Goal: Task Accomplishment & Management: Use online tool/utility

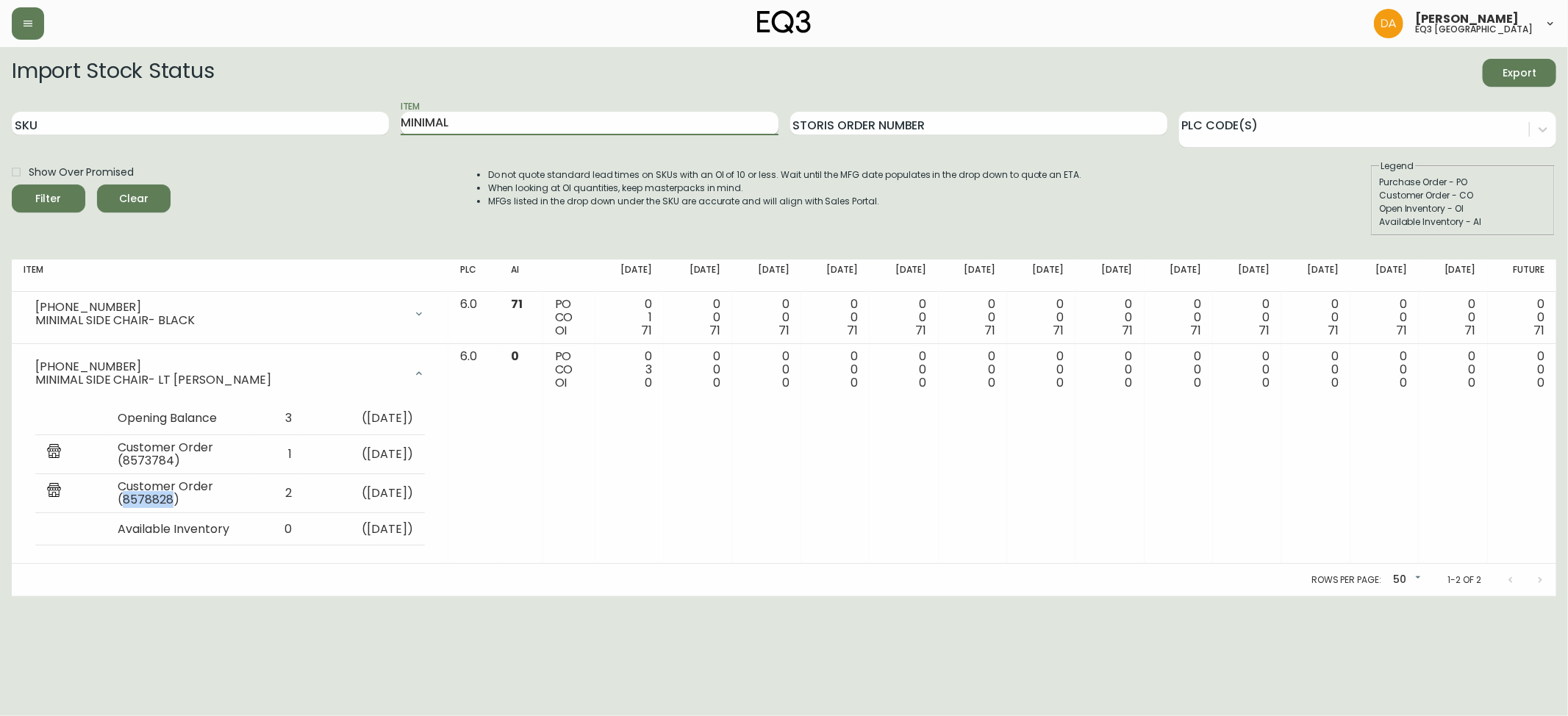
click at [465, 127] on input "MINIMAL" at bounding box center [589, 123] width 377 height 23
drag, startPoint x: 465, startPoint y: 125, endPoint x: 369, endPoint y: 133, distance: 96.3
click at [369, 133] on div "SKU Item MINIMAL Storis Order Number PLC Code(s)" at bounding box center [784, 124] width 1544 height 47
click at [1533, 195] on div "Customer Order - CO" at bounding box center [1462, 196] width 167 height 14
drag, startPoint x: 568, startPoint y: 133, endPoint x: 0, endPoint y: 130, distance: 568.0
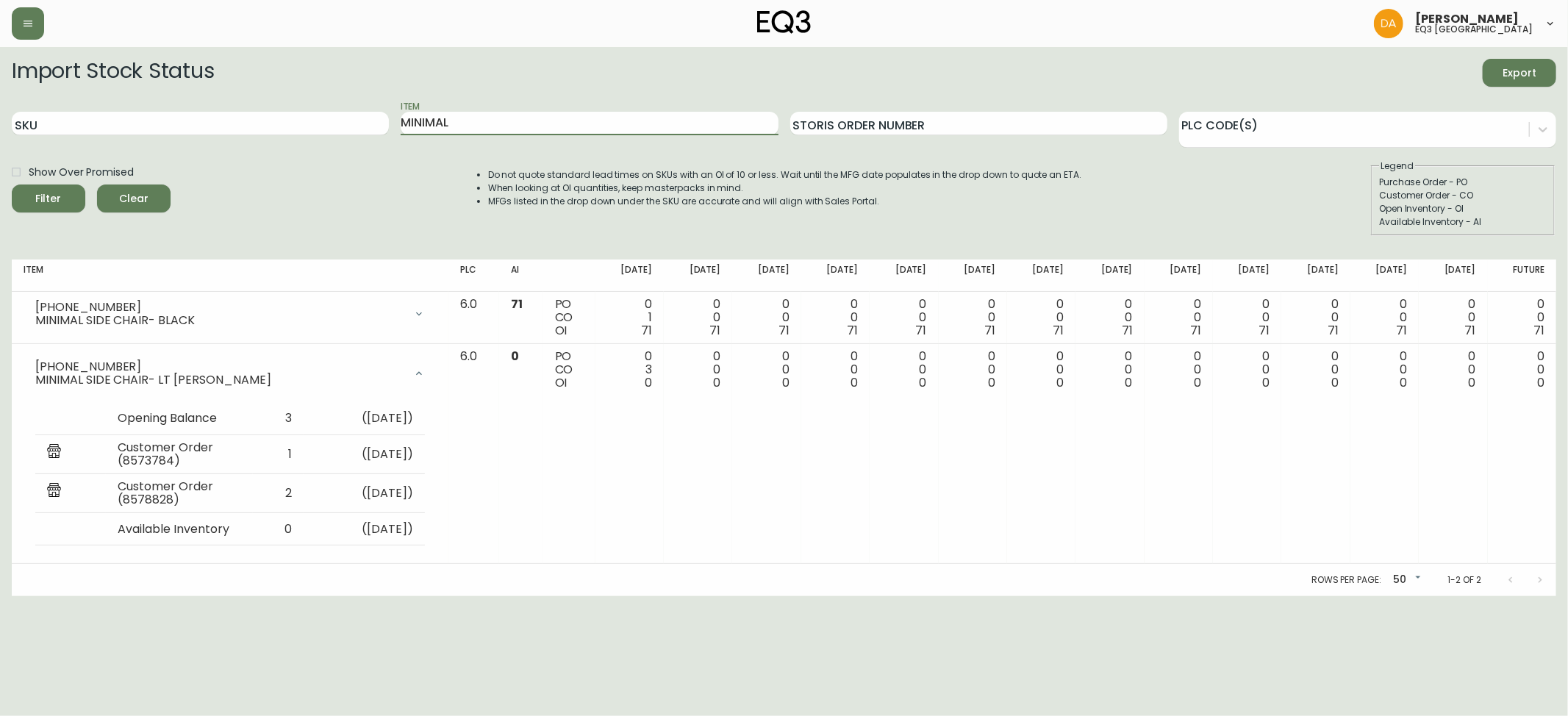
click at [0, 130] on main "Import Stock Status Export SKU Item MINIMAL Storis Order Number PLC Code(s) Sho…" at bounding box center [784, 321] width 1568 height 549
click at [12, 185] on button "Filter" at bounding box center [48, 198] width 73 height 28
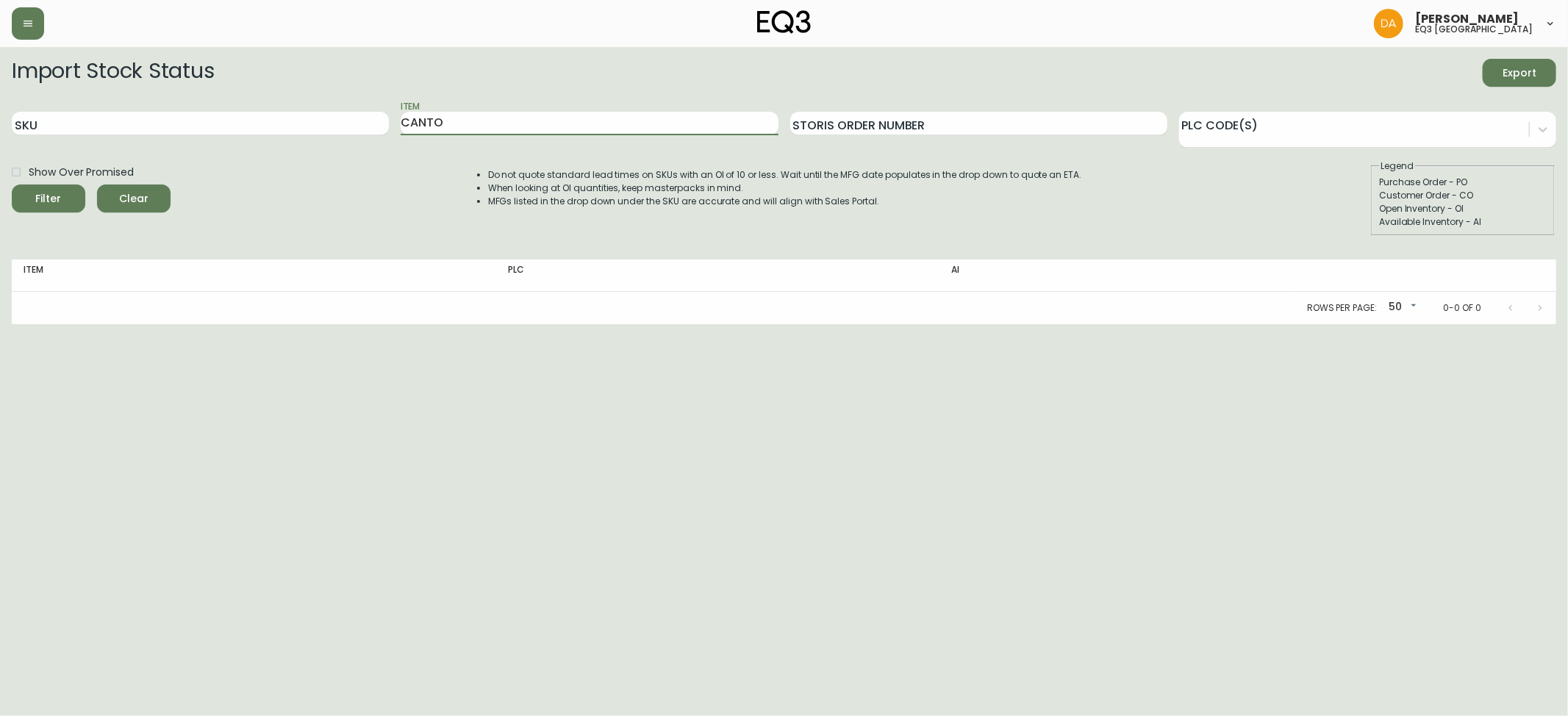
type input "CANTO"
click at [12, 185] on button "Filter" at bounding box center [48, 198] width 73 height 28
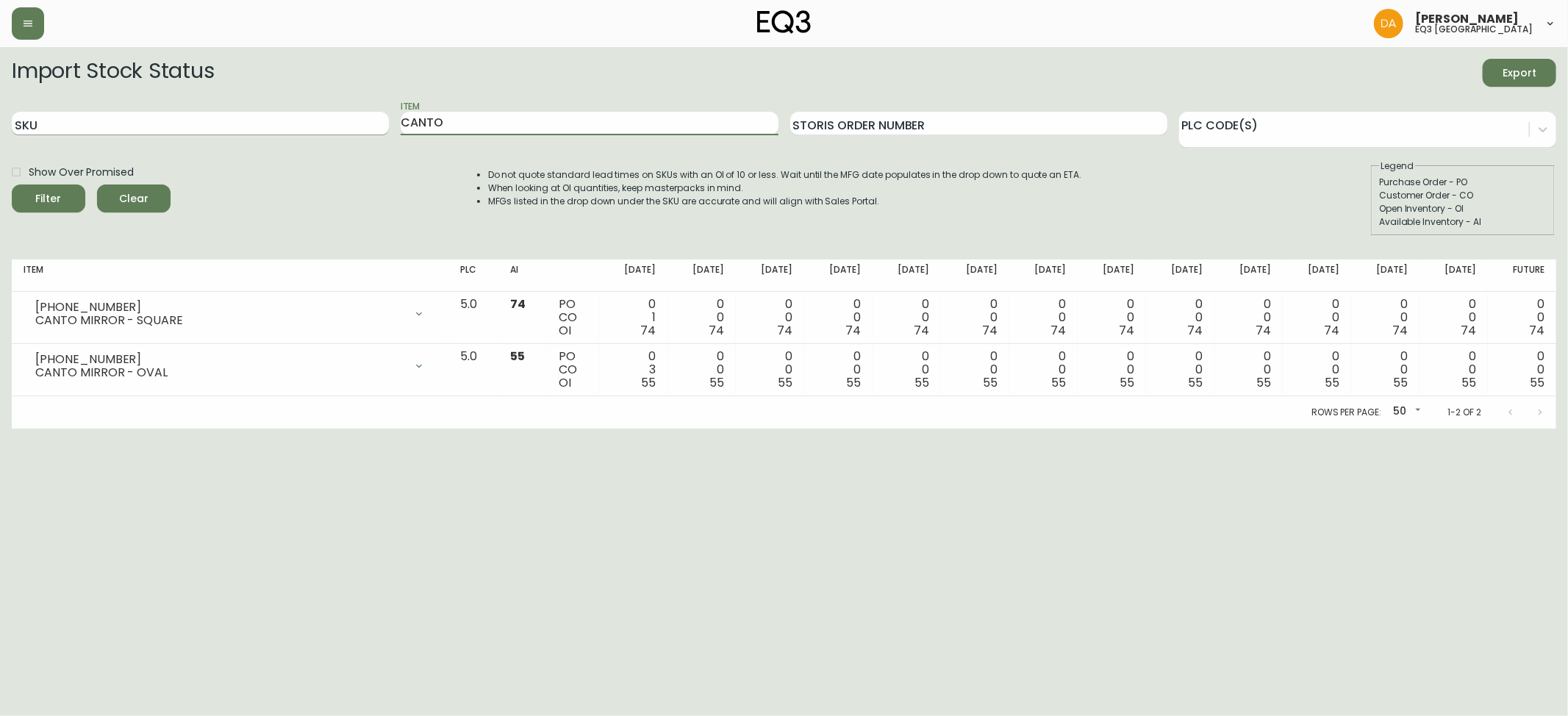
drag, startPoint x: 462, startPoint y: 130, endPoint x: 220, endPoint y: 130, distance: 242.0
click at [220, 130] on div "SKU Item CANTO Storis Order Number PLC Code(s)" at bounding box center [784, 124] width 1544 height 47
click at [12, 185] on button "Filter" at bounding box center [48, 198] width 73 height 28
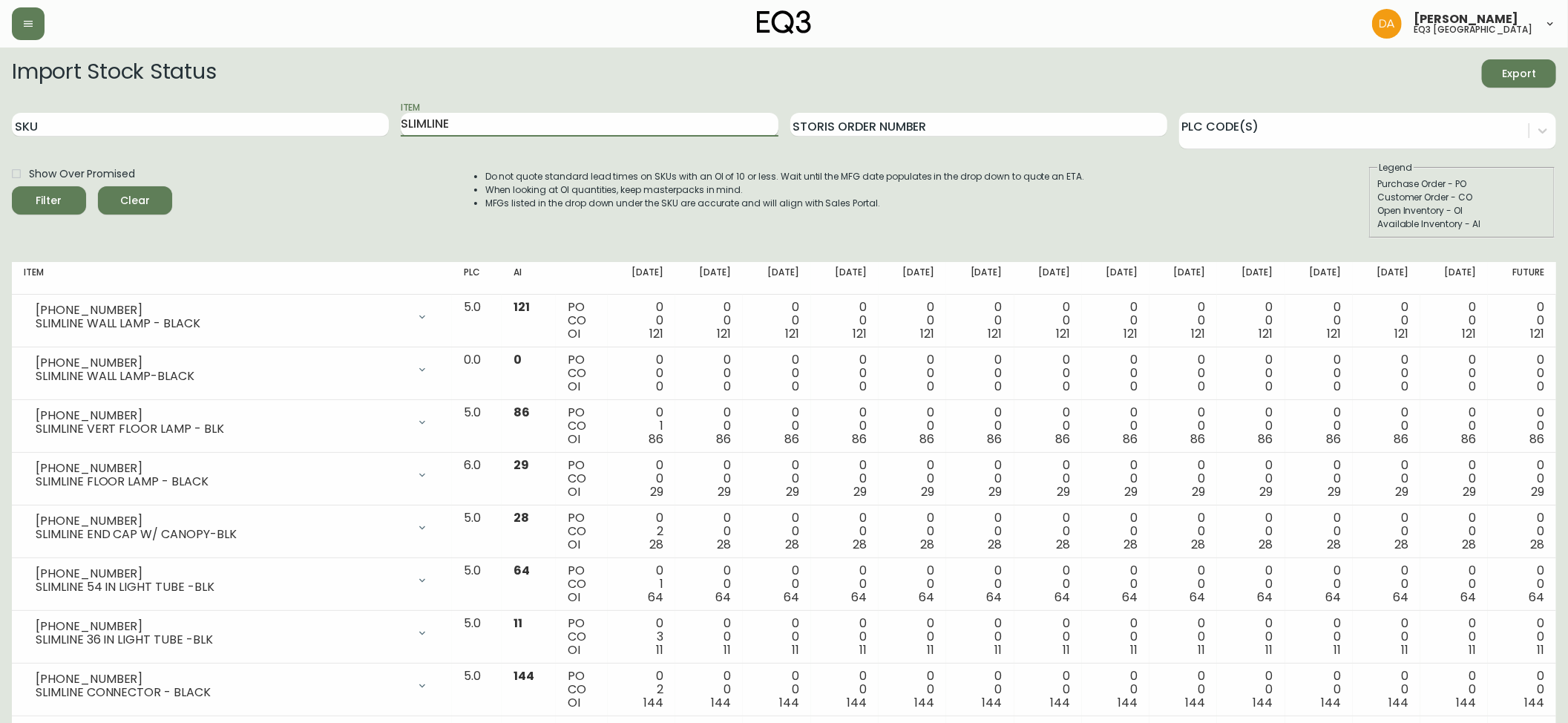
click at [514, 125] on input "SLIMLINE" at bounding box center [588, 124] width 377 height 24
type input "SLIMLINE PENDANT"
click at [12, 186] on button "Filter" at bounding box center [49, 200] width 74 height 28
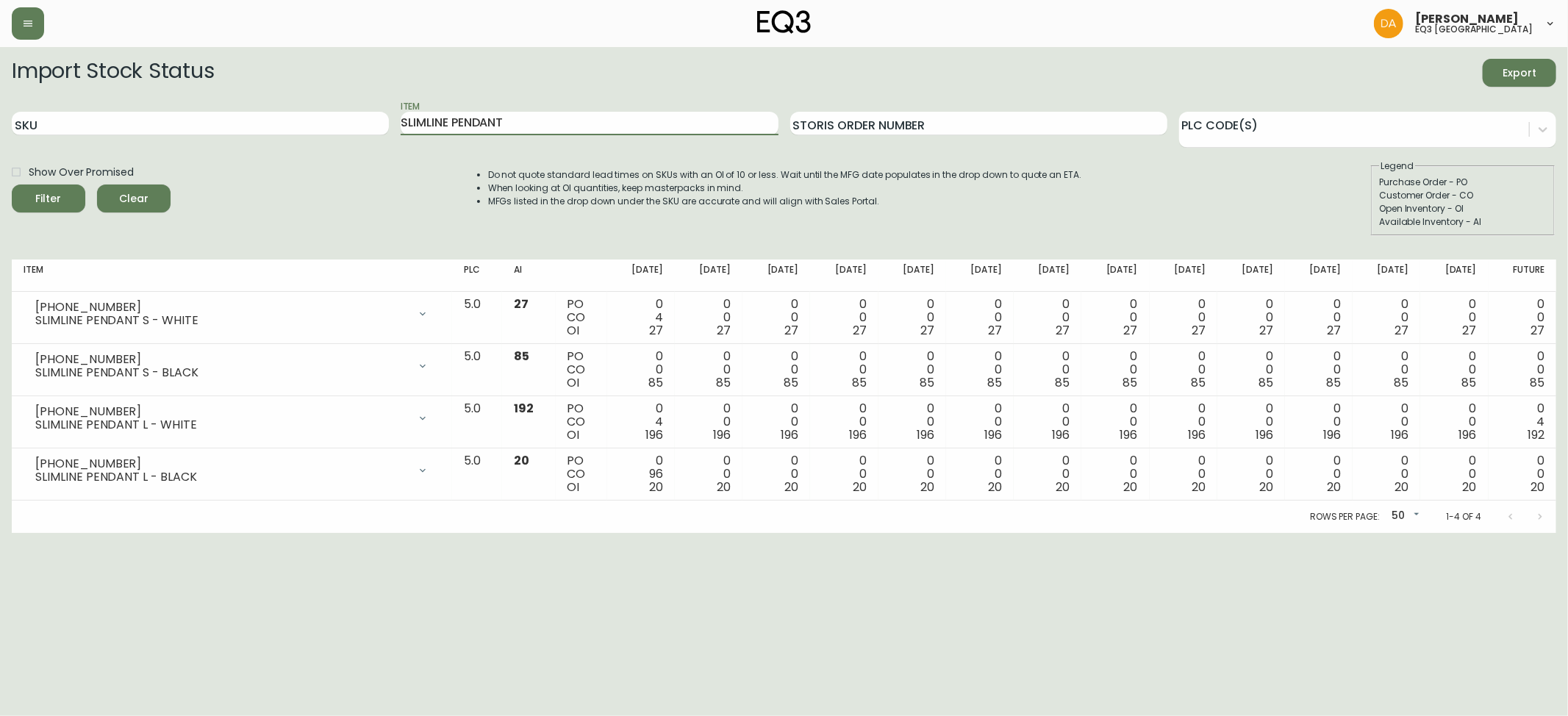
drag, startPoint x: 513, startPoint y: 127, endPoint x: 366, endPoint y: 136, distance: 147.3
click at [366, 136] on div "SKU Item SLIMLINE PENDANT Storis Order Number PLC Code(s)" at bounding box center [784, 124] width 1544 height 47
drag, startPoint x: 1499, startPoint y: 611, endPoint x: 1507, endPoint y: 595, distance: 17.9
click at [1499, 533] on html "[PERSON_NAME] eq3 calgary Import Stock Status Export SKU Item Storis Order Numb…" at bounding box center [784, 266] width 1568 height 533
click at [442, 124] on input "Item" at bounding box center [589, 123] width 377 height 23
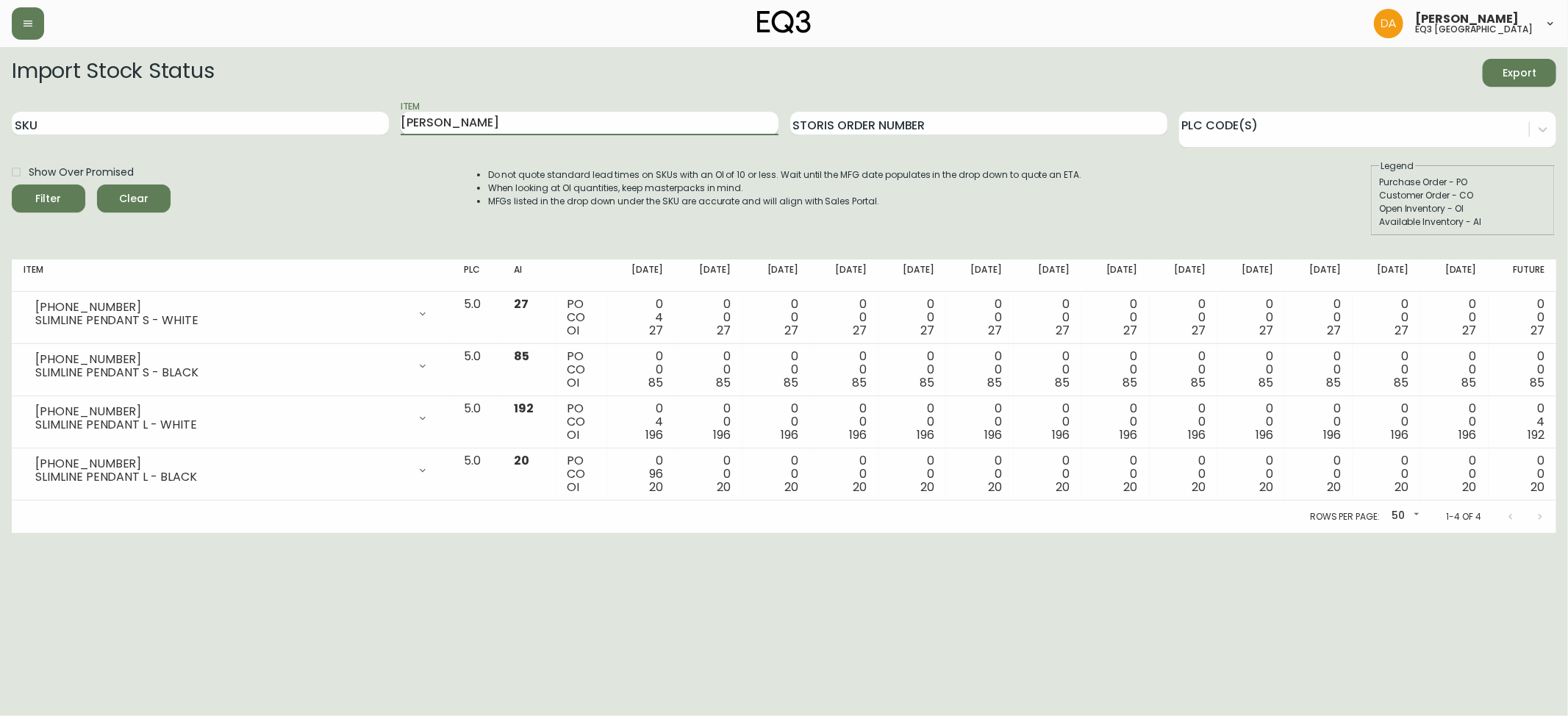
type input "[PERSON_NAME]"
click at [12, 185] on button "Filter" at bounding box center [48, 198] width 73 height 28
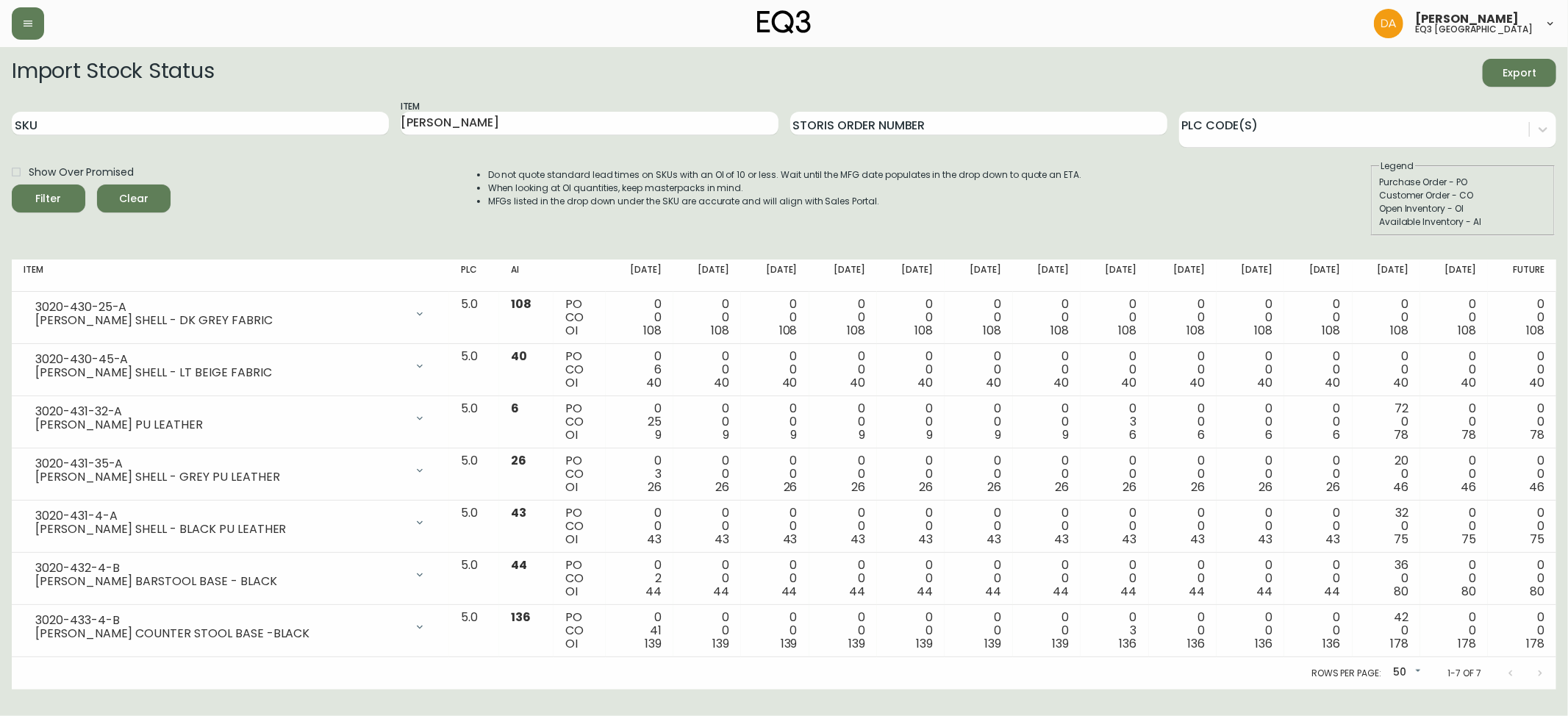
click at [1511, 176] on div "Purchase Order - PO" at bounding box center [1462, 182] width 167 height 14
click at [1438, 79] on div "Import Stock Status Export" at bounding box center [784, 72] width 1544 height 28
